Goal: Obtain resource: Obtain resource

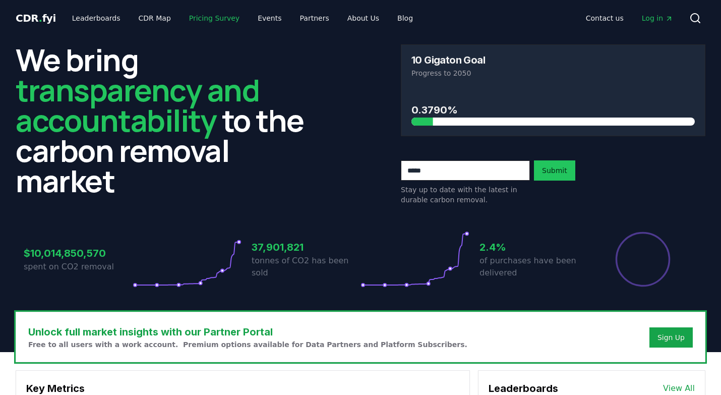
click at [192, 21] on link "Pricing Survey" at bounding box center [214, 18] width 67 height 18
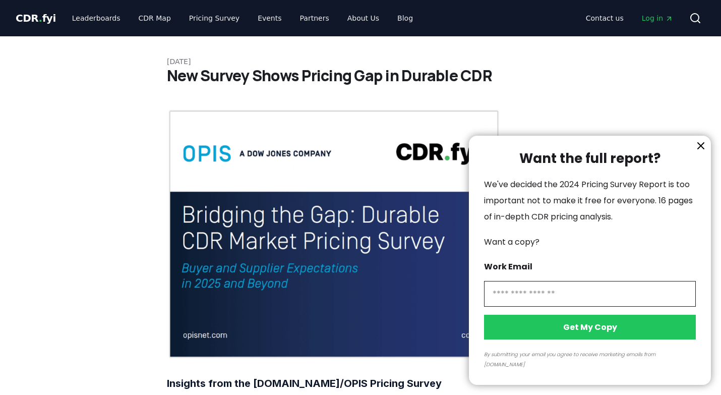
click at [277, 228] on div at bounding box center [360, 197] width 721 height 395
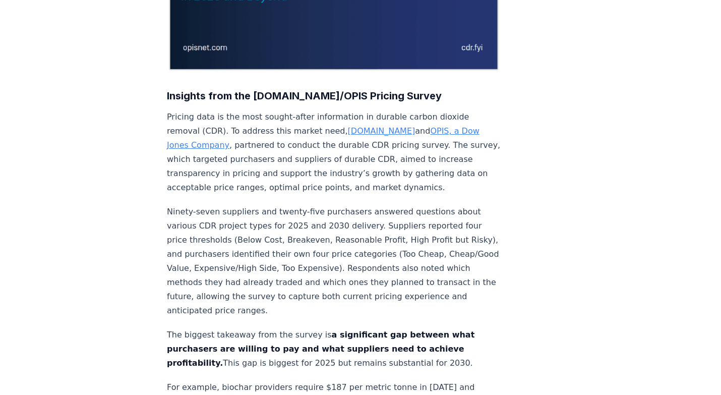
scroll to position [310, 0]
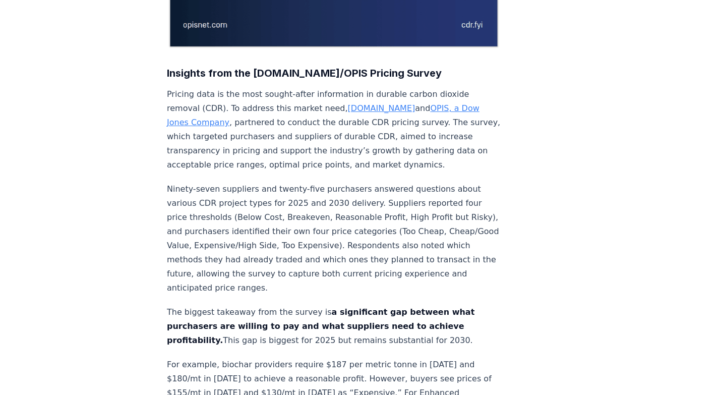
click at [299, 251] on p "Ninety-seven suppliers and twenty-five purchasers answered questions about vari…" at bounding box center [334, 238] width 334 height 113
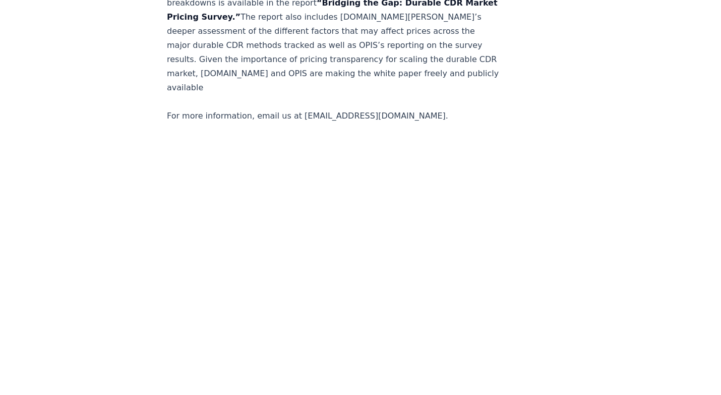
scroll to position [2088, 0]
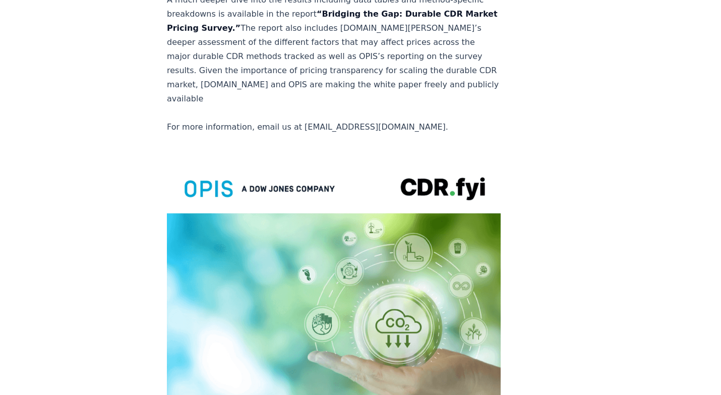
click at [253, 253] on img at bounding box center [334, 375] width 334 height 435
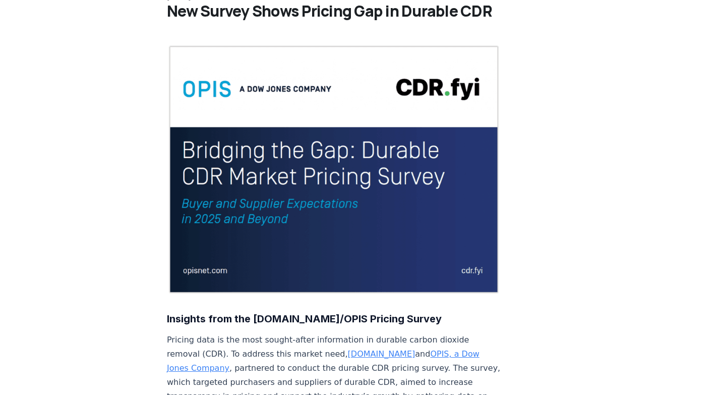
scroll to position [0, 0]
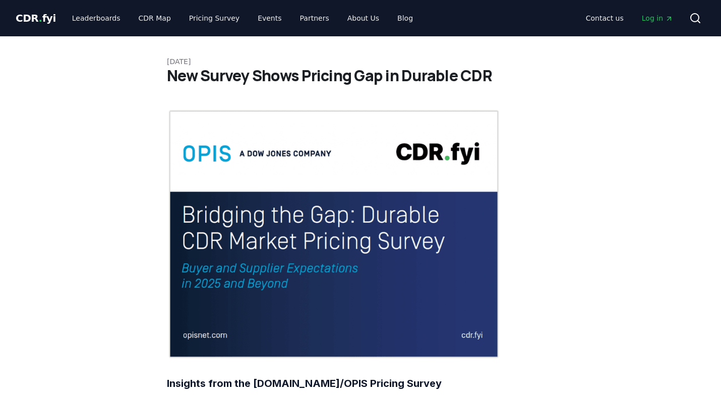
click at [299, 192] on img at bounding box center [334, 234] width 334 height 250
click at [271, 296] on img at bounding box center [334, 234] width 334 height 250
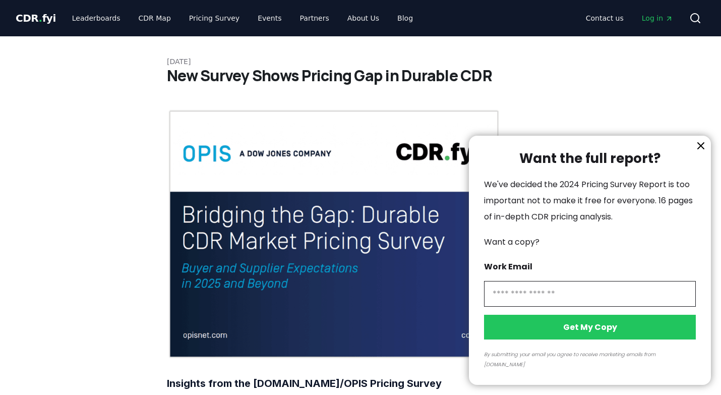
click at [536, 303] on input "information" at bounding box center [590, 294] width 212 height 26
type input "**********"
click at [561, 336] on button "Get My Copy" at bounding box center [590, 327] width 212 height 25
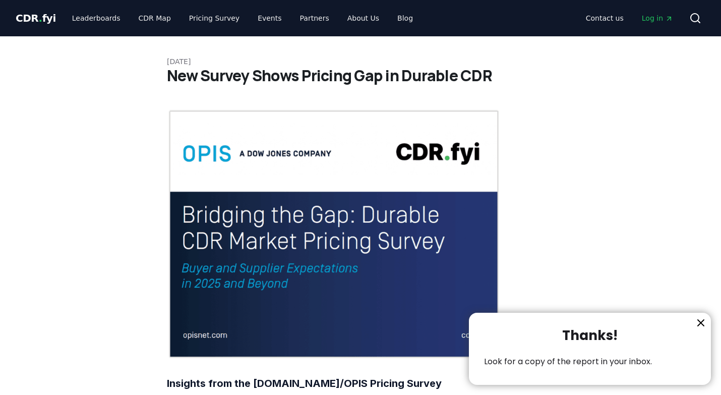
click at [696, 320] on icon "information" at bounding box center [701, 323] width 12 height 12
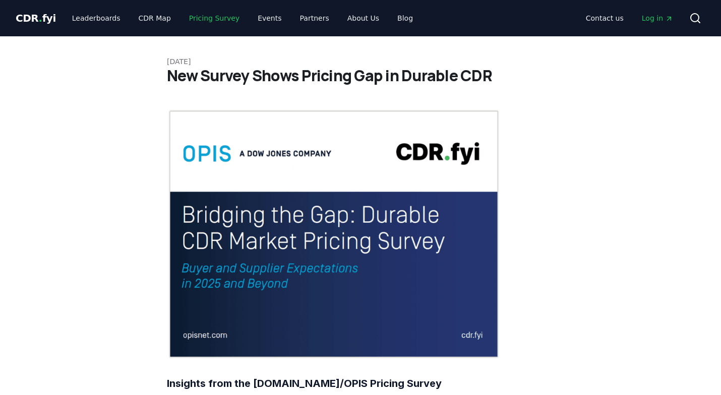
click at [216, 25] on link "Pricing Survey" at bounding box center [214, 18] width 67 height 18
click at [197, 21] on link "Pricing Survey" at bounding box center [214, 18] width 67 height 18
click at [196, 20] on link "Pricing Survey" at bounding box center [214, 18] width 67 height 18
click at [148, 20] on link "CDR Map" at bounding box center [155, 18] width 48 height 18
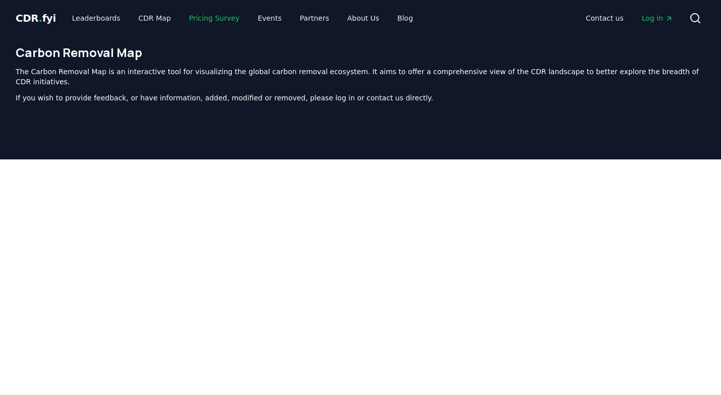
click at [207, 20] on link "Pricing Survey" at bounding box center [214, 18] width 67 height 18
